Goal: Information Seeking & Learning: Check status

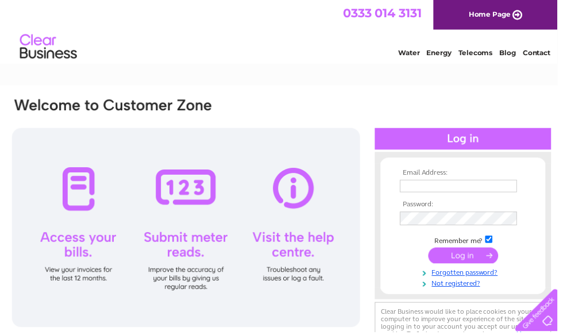
click at [478, 192] on input "text" at bounding box center [463, 187] width 118 height 13
type input "coningsbypet@gmail.com"
click at [468, 264] on input "submit" at bounding box center [467, 258] width 71 height 16
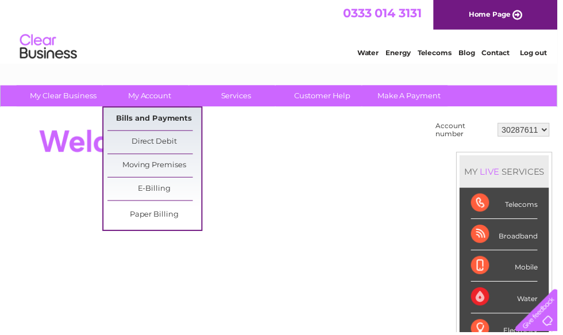
click at [170, 124] on link "Bills and Payments" at bounding box center [156, 120] width 95 height 23
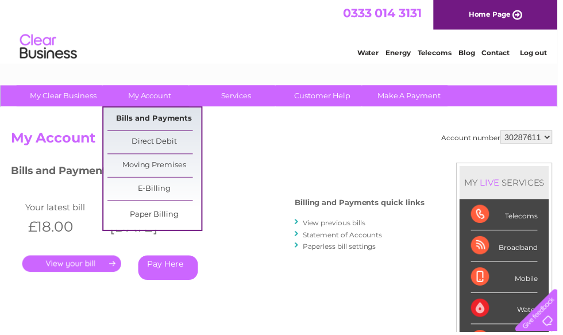
click at [185, 120] on link "Bills and Payments" at bounding box center [156, 120] width 95 height 23
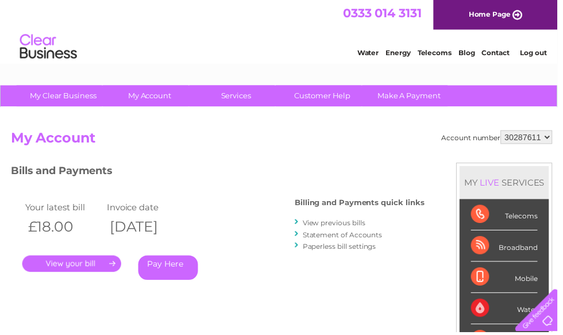
click at [91, 265] on link "." at bounding box center [72, 266] width 100 height 17
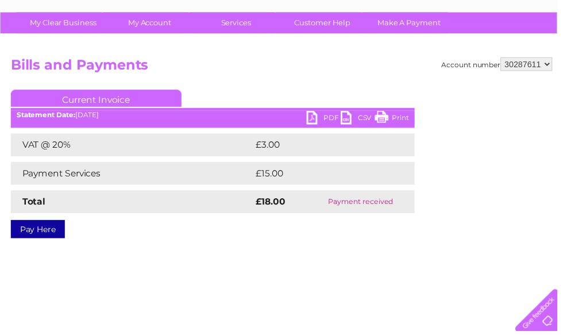
scroll to position [73, 0]
click at [134, 103] on link "Current Invoice" at bounding box center [97, 99] width 172 height 17
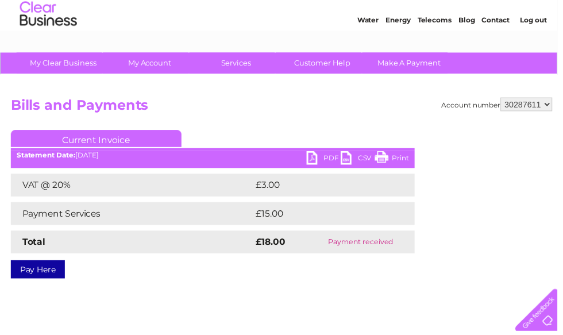
scroll to position [0, 0]
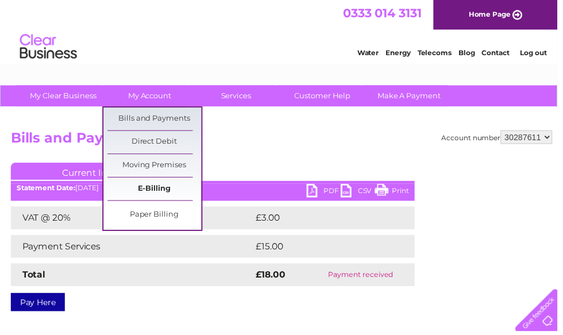
click at [169, 189] on link "E-Billing" at bounding box center [156, 190] width 95 height 23
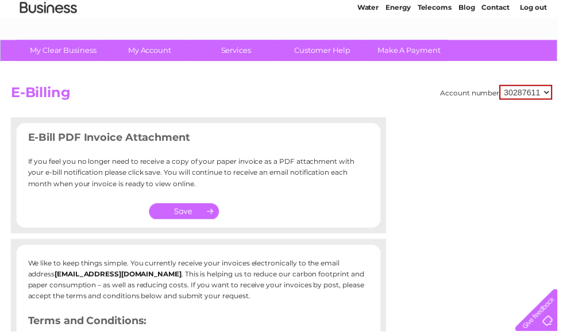
scroll to position [26, 0]
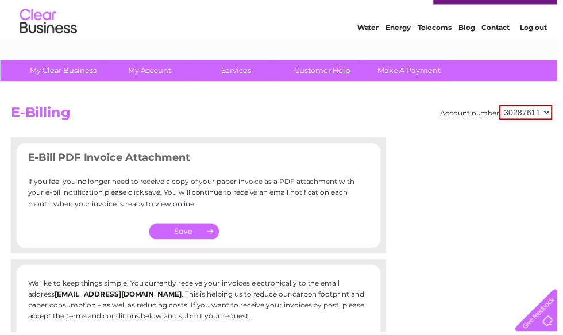
click at [195, 226] on input "button" at bounding box center [185, 233] width 71 height 16
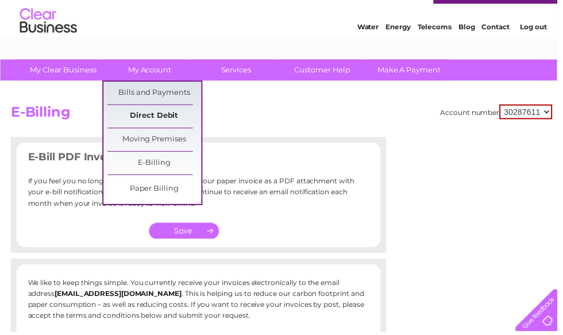
click at [172, 122] on link "Direct Debit" at bounding box center [156, 117] width 95 height 23
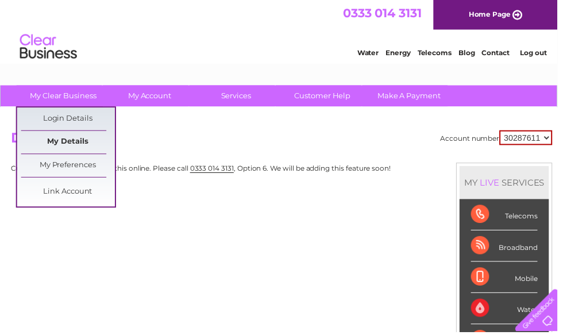
click at [76, 147] on link "My Details" at bounding box center [68, 143] width 95 height 23
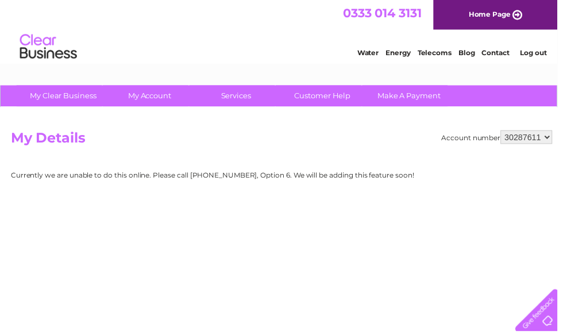
scroll to position [16, 0]
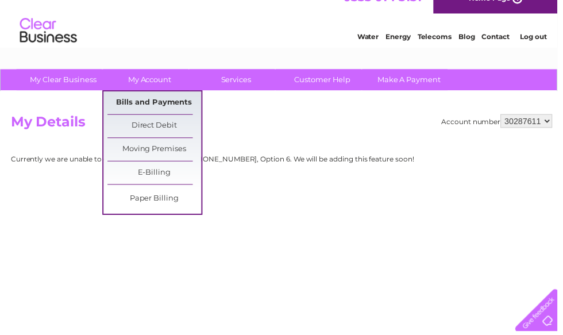
click at [176, 108] on link "Bills and Payments" at bounding box center [156, 103] width 95 height 23
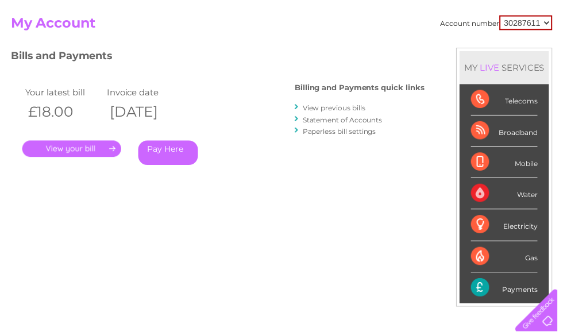
scroll to position [115, 0]
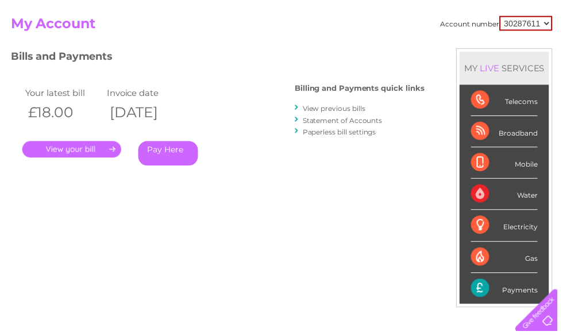
click at [348, 109] on link "View previous bills" at bounding box center [336, 109] width 63 height 9
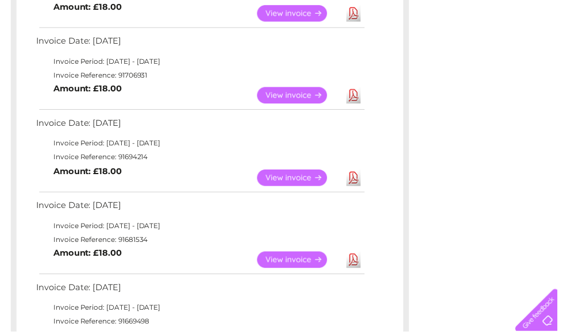
scroll to position [514, 0]
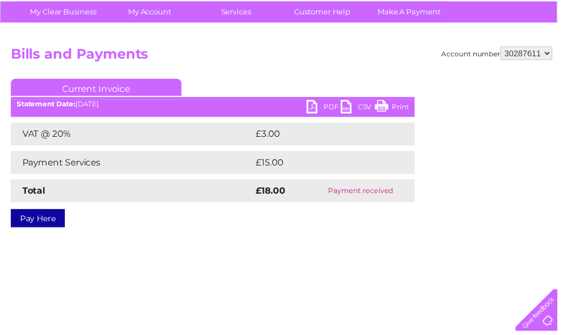
scroll to position [85, 0]
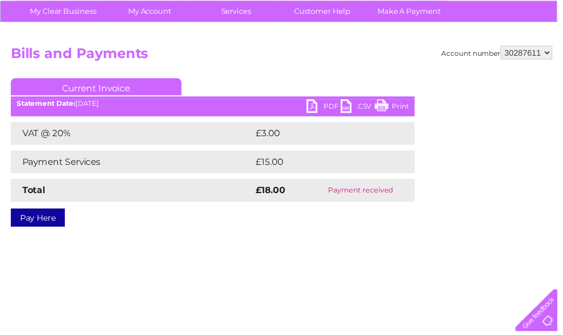
click at [316, 114] on link "PDF" at bounding box center [326, 108] width 34 height 17
